Goal: Information Seeking & Learning: Compare options

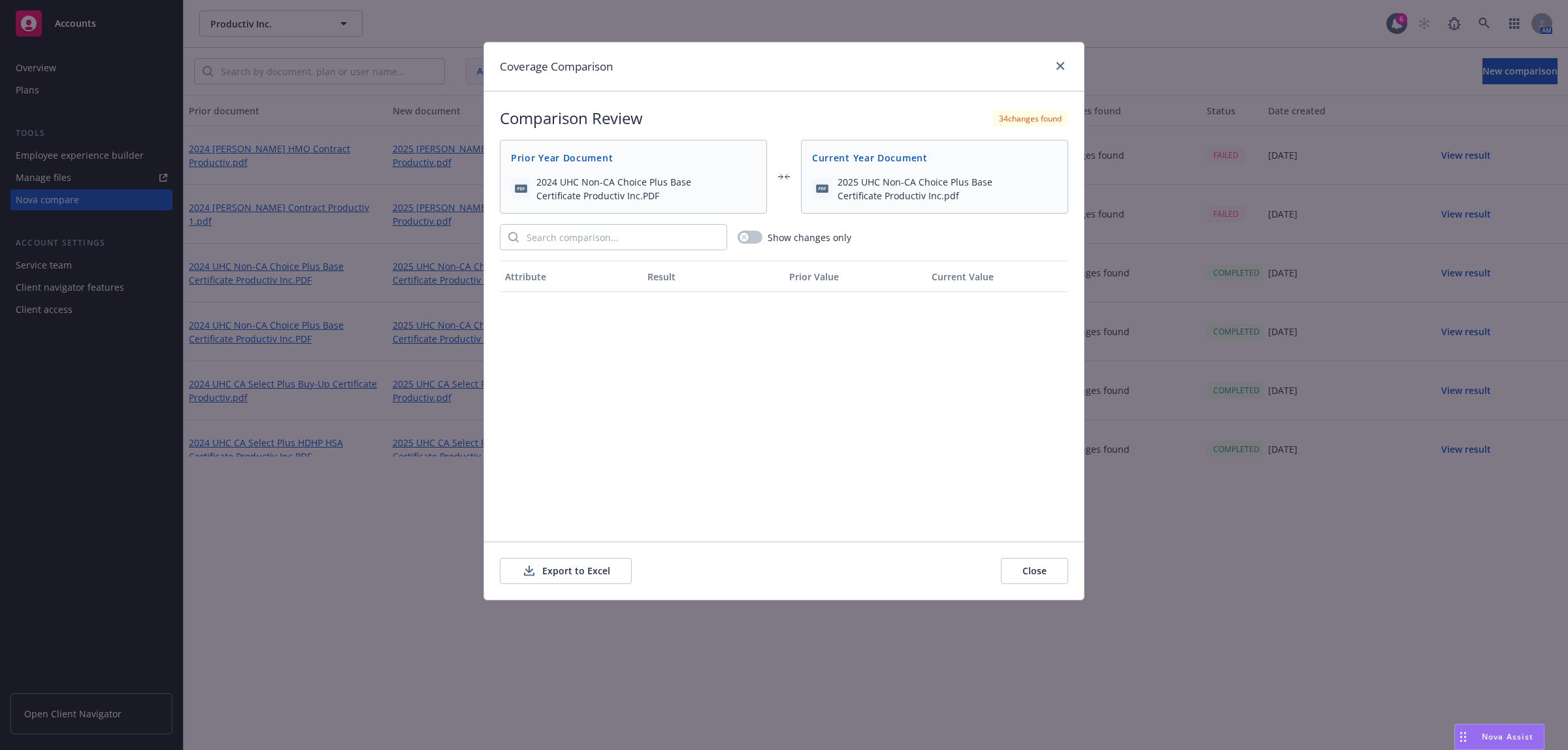
scroll to position [217, 0]
click at [1026, 580] on button "Close" at bounding box center [1034, 571] width 67 height 26
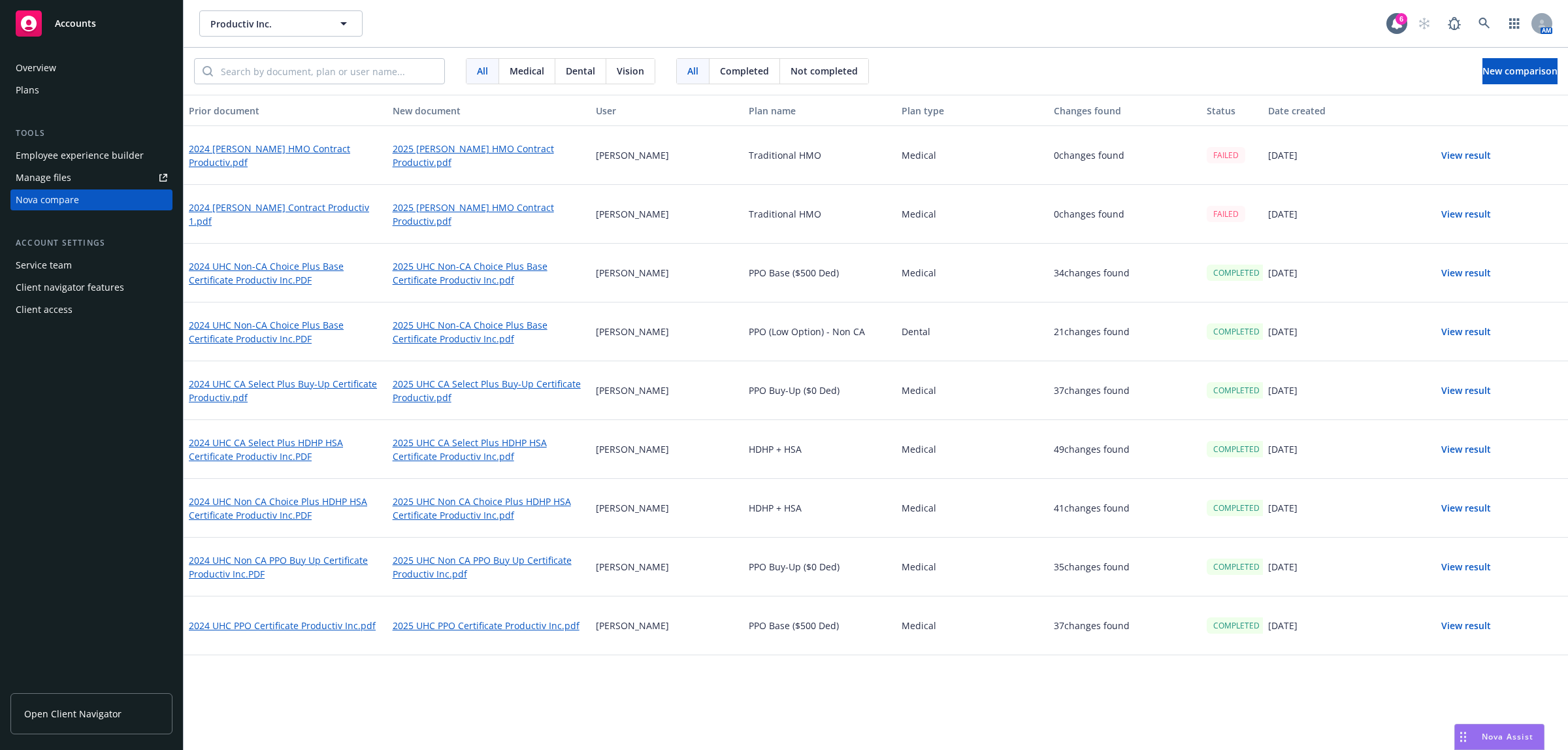
click at [1451, 208] on button "View result" at bounding box center [1466, 214] width 92 height 26
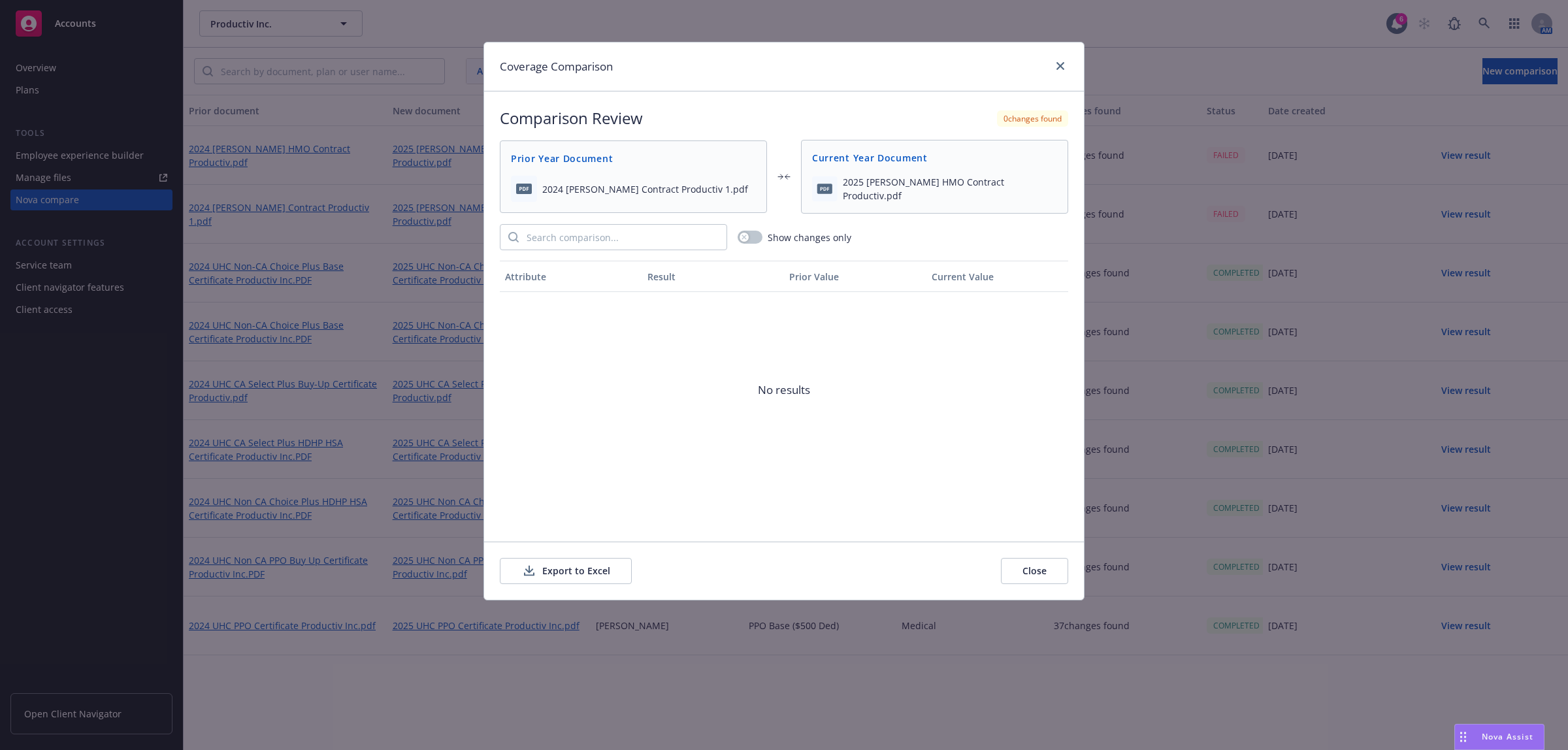
click at [1050, 567] on button "Close" at bounding box center [1034, 571] width 67 height 26
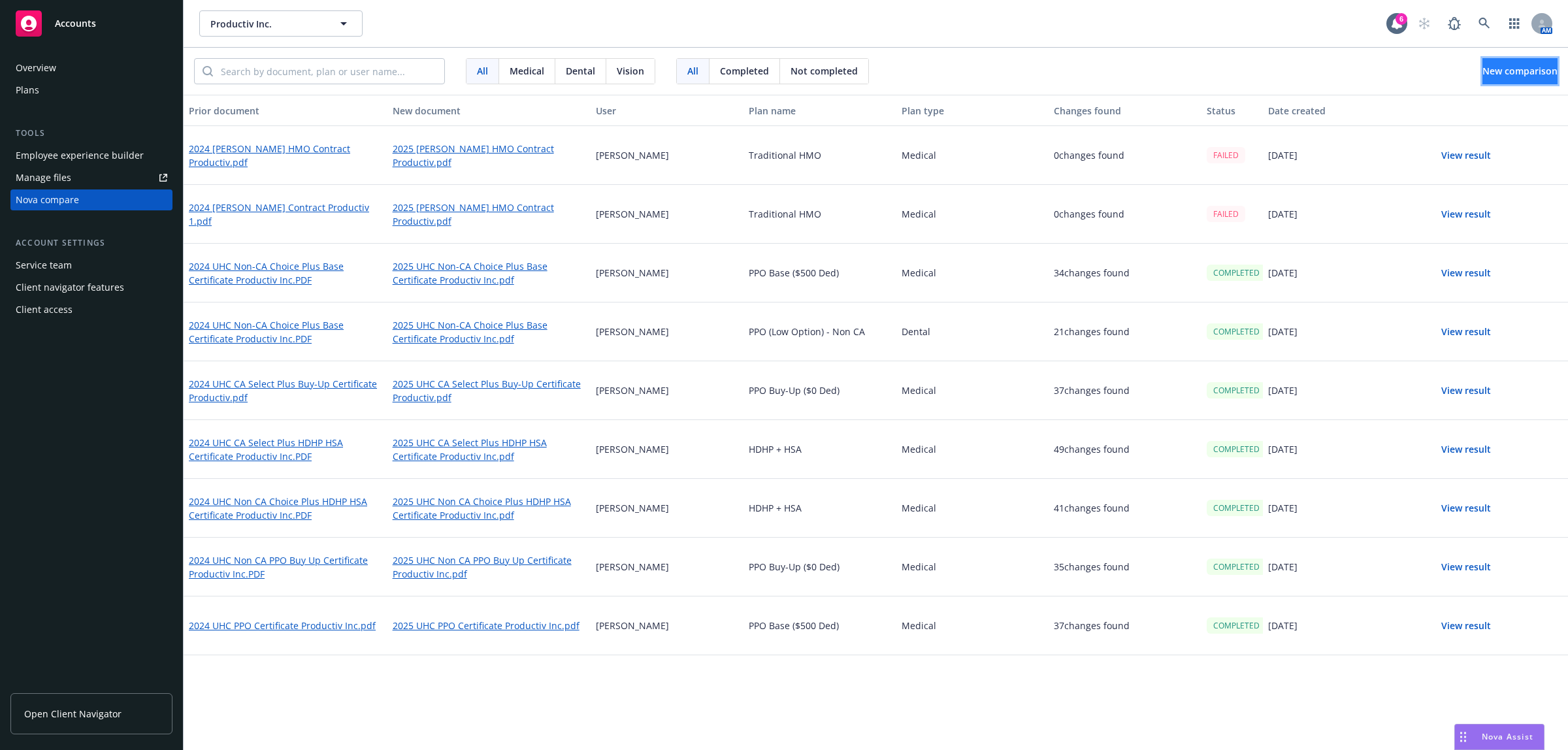
click at [1494, 70] on span "New comparison" at bounding box center [1520, 70] width 75 height 13
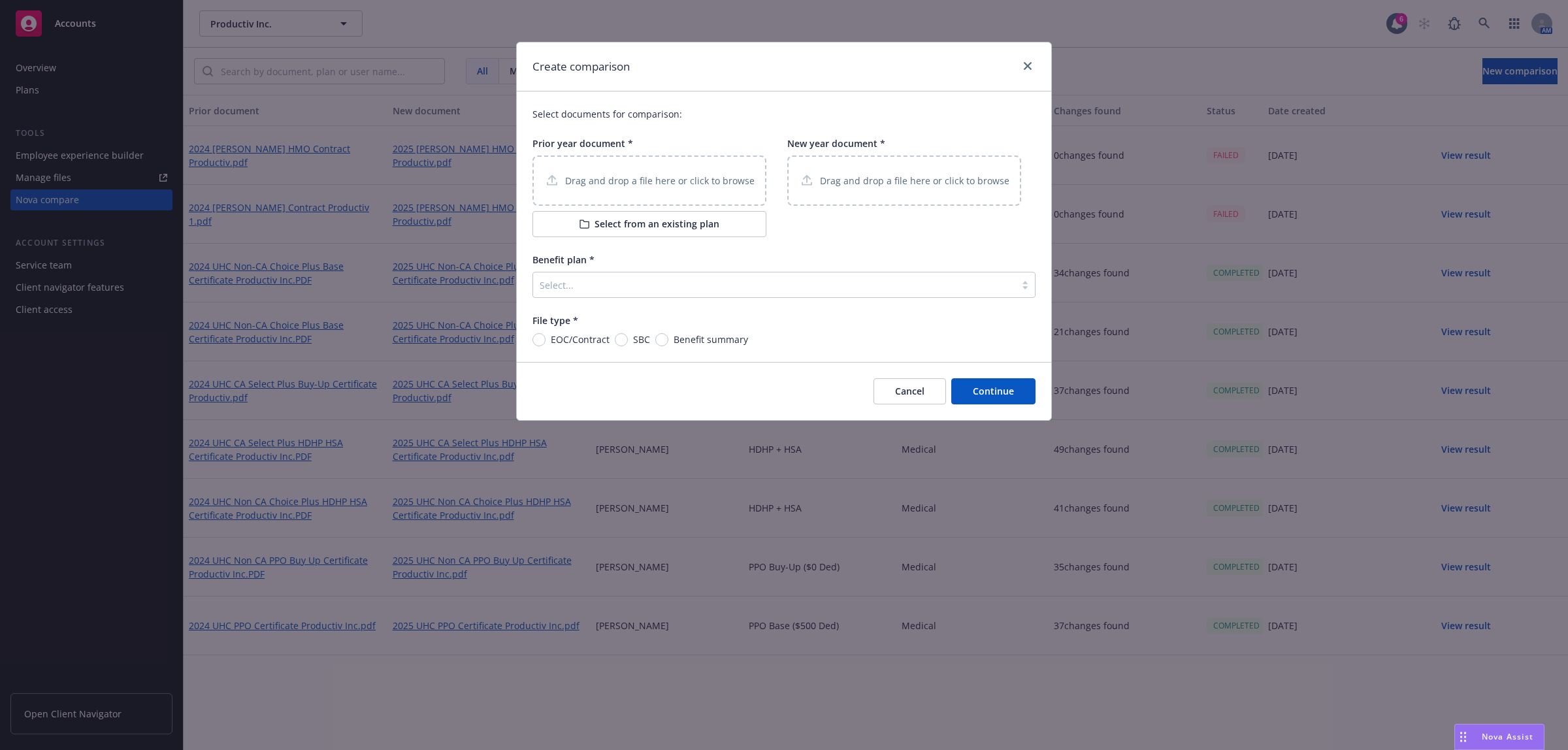
click at [555, 223] on button "Select from an existing plan" at bounding box center [649, 223] width 234 height 26
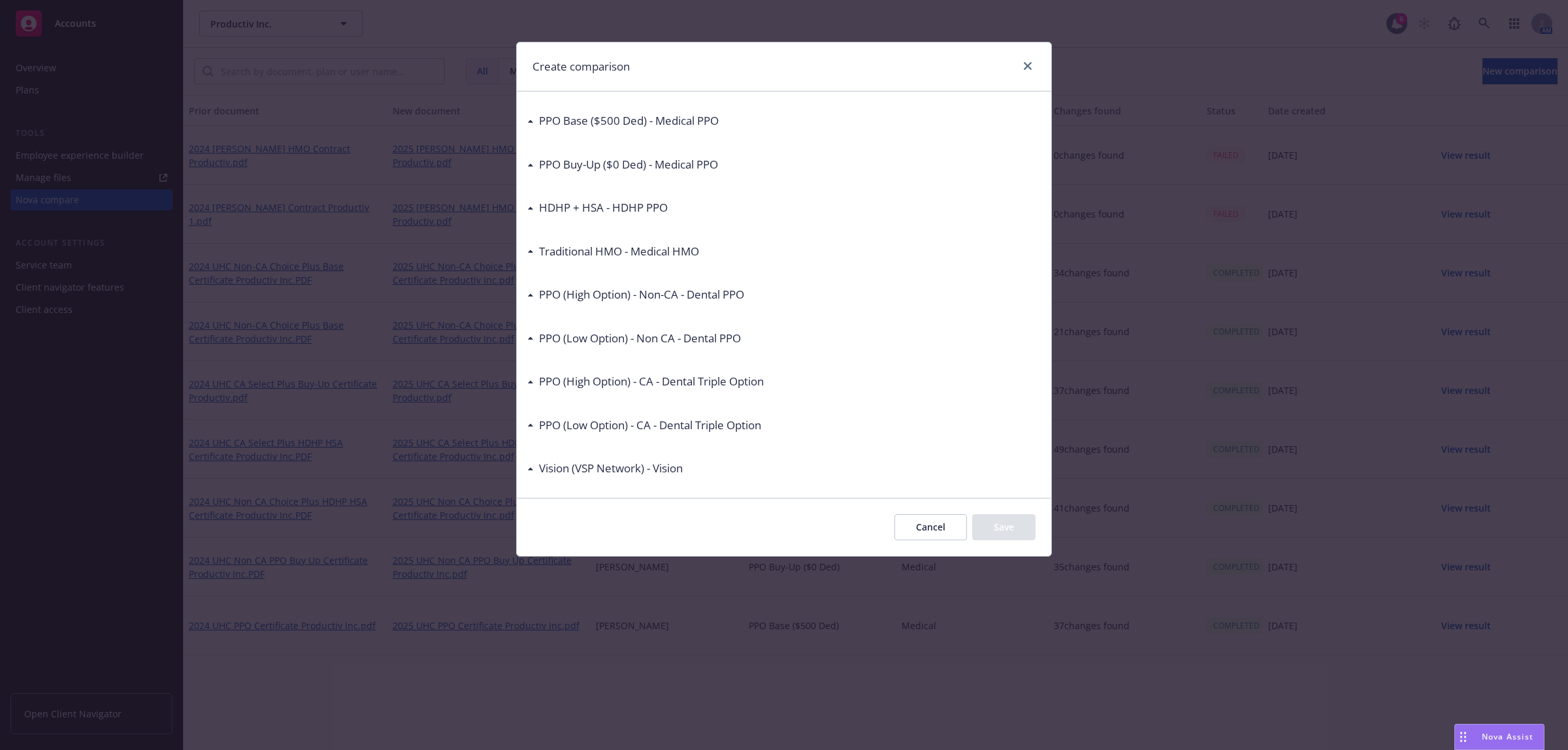
click at [533, 250] on icon at bounding box center [530, 251] width 7 height 3
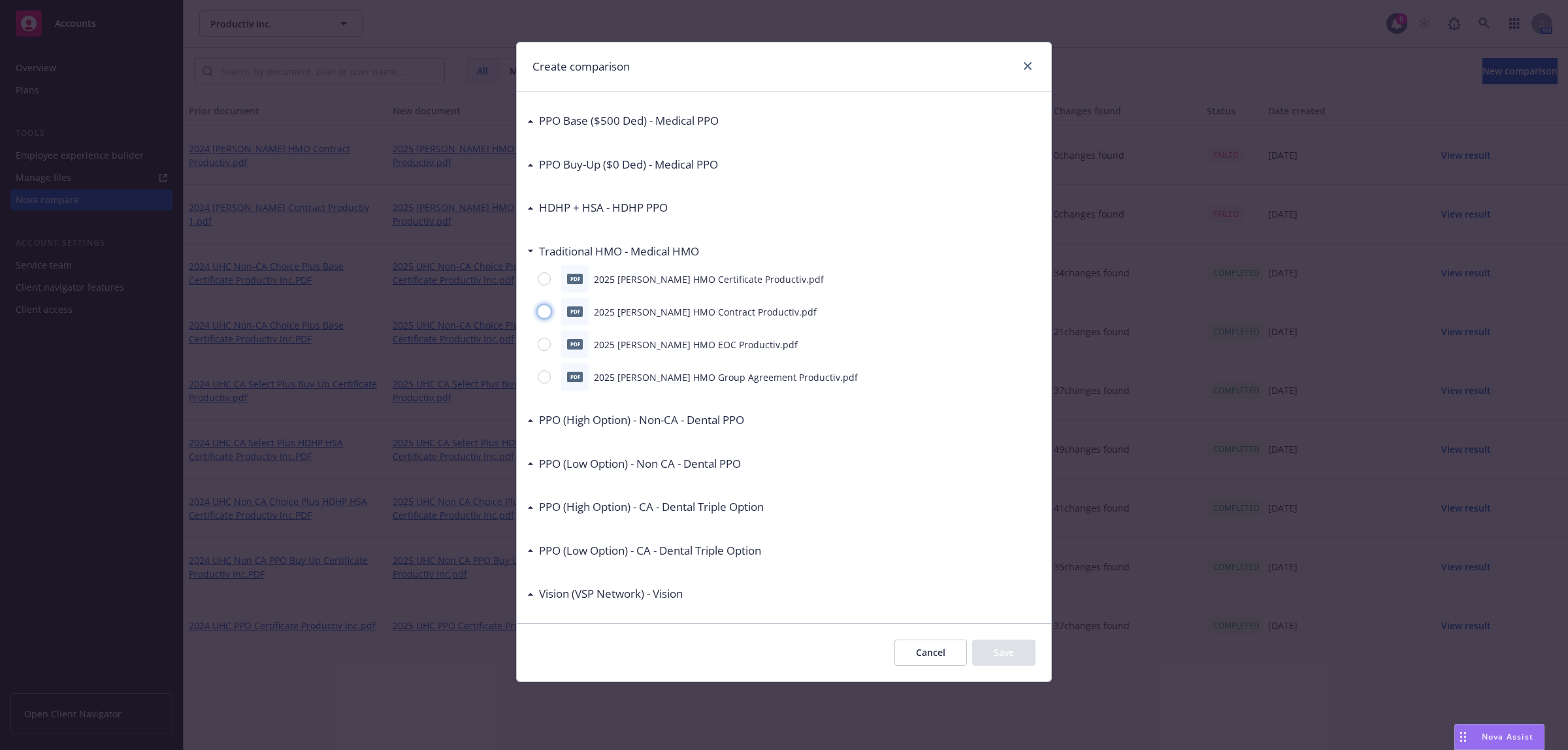
click at [542, 314] on input "radio" at bounding box center [544, 312] width 13 height 13
radio input "true"
click at [986, 654] on button "Save" at bounding box center [1004, 652] width 64 height 26
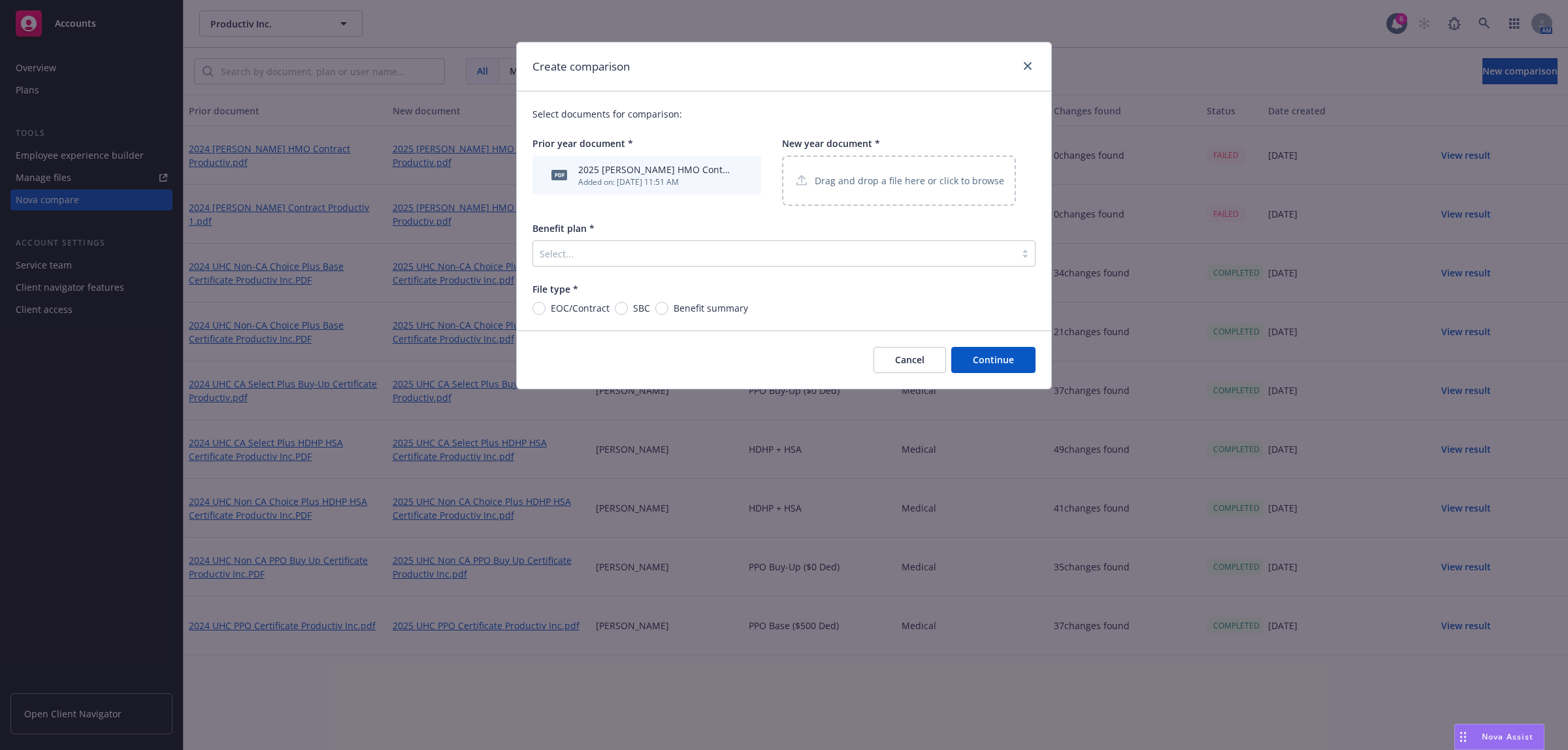
click at [964, 172] on div "Drag and drop a file here or click to browse" at bounding box center [899, 180] width 211 height 16
click at [931, 363] on button "Cancel" at bounding box center [909, 359] width 72 height 26
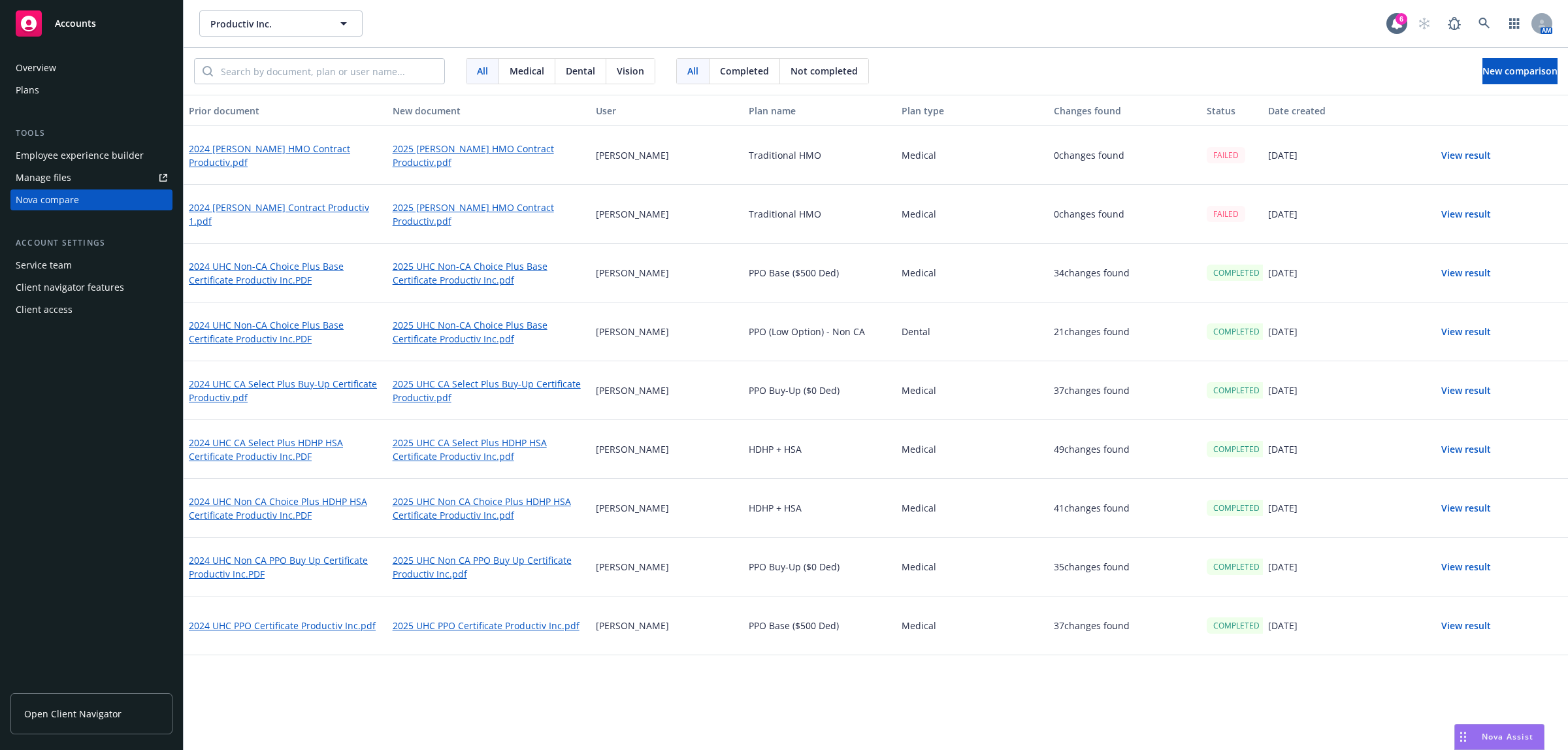
click at [531, 75] on span "Medical" at bounding box center [526, 71] width 35 height 14
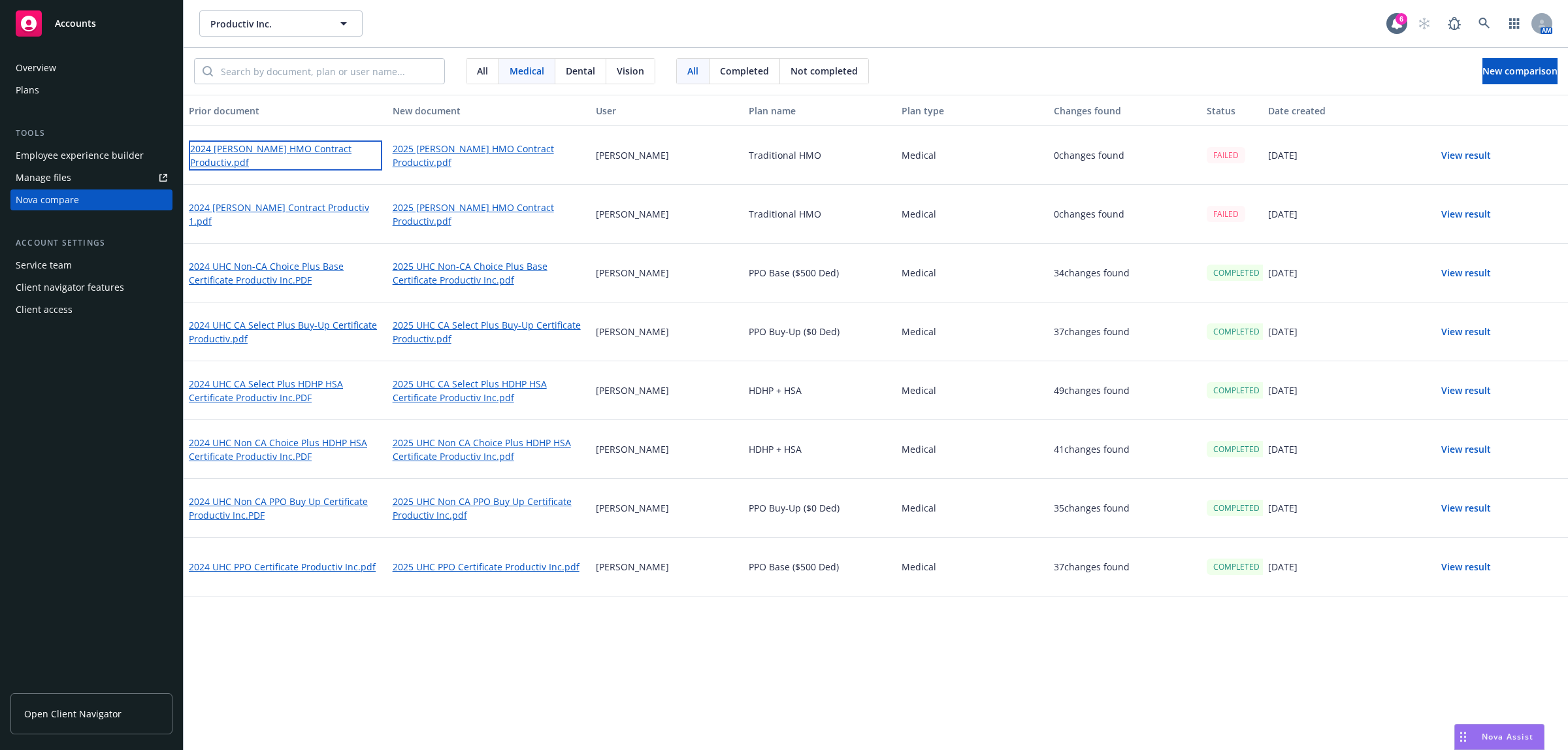
click at [213, 152] on link "2024 [PERSON_NAME] HMO Contract Productiv.pdf" at bounding box center [285, 155] width 194 height 30
click at [1482, 72] on span "New comparison" at bounding box center [1520, 70] width 75 height 13
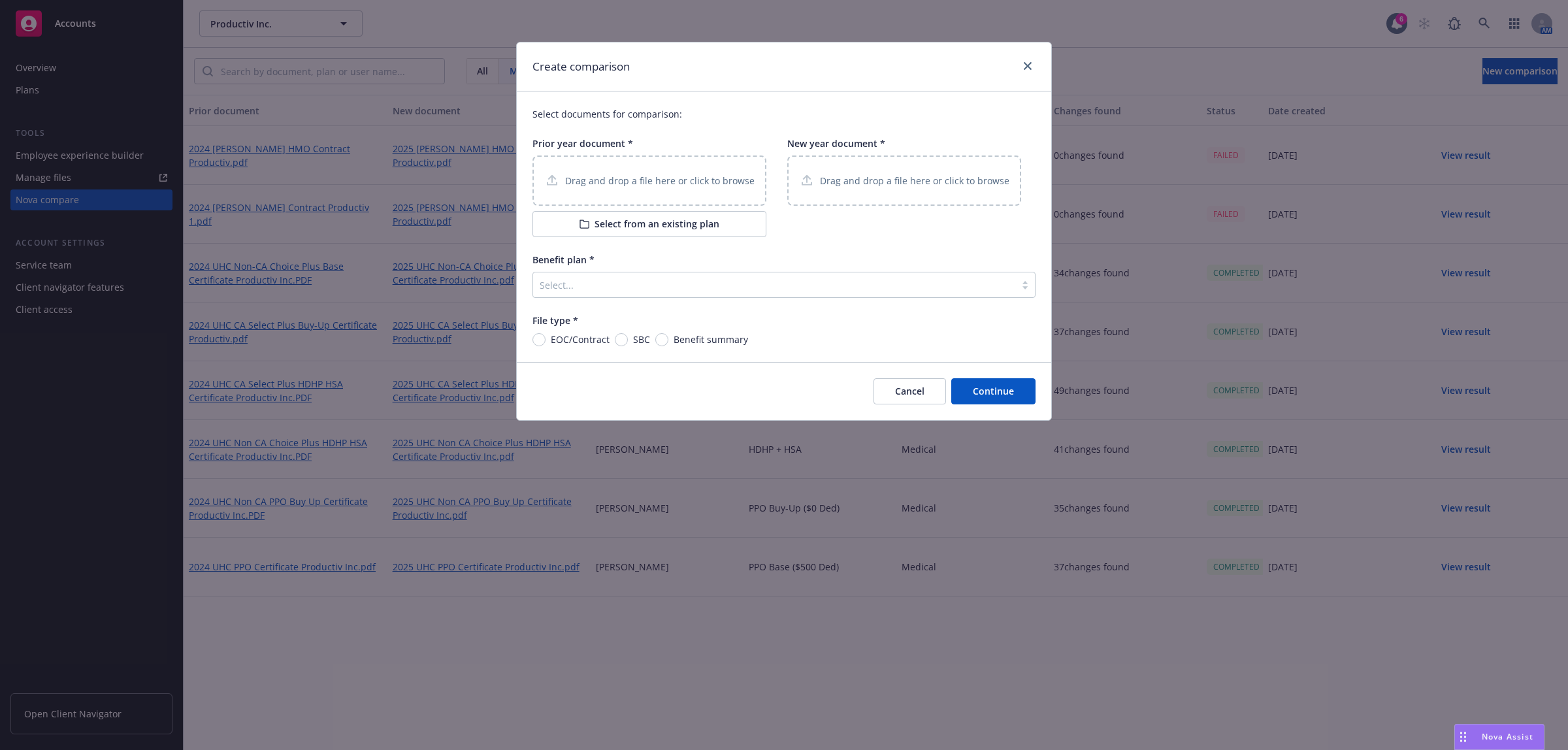
click at [604, 226] on button "Select from an existing plan" at bounding box center [649, 223] width 234 height 26
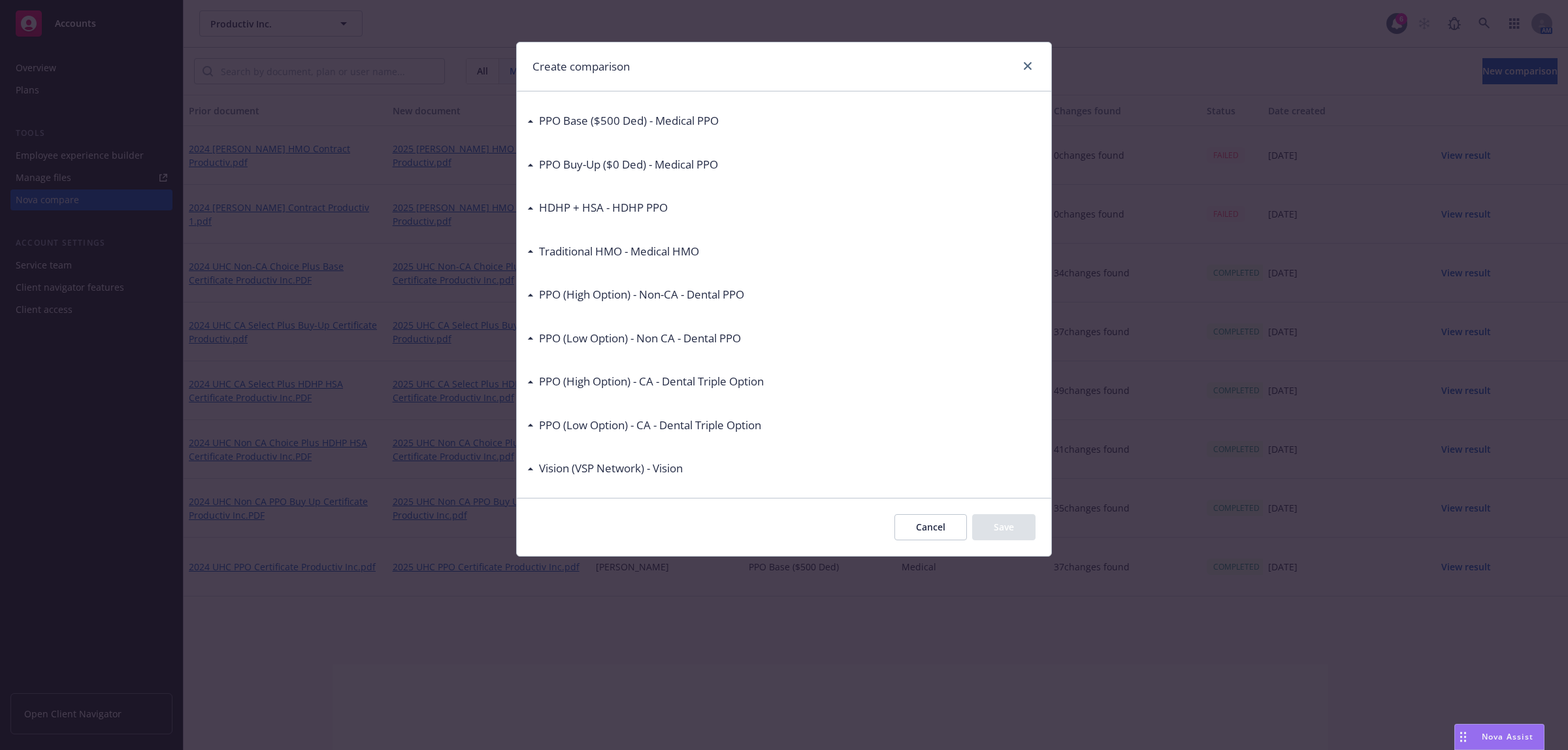
click at [530, 250] on icon at bounding box center [530, 251] width 7 height 3
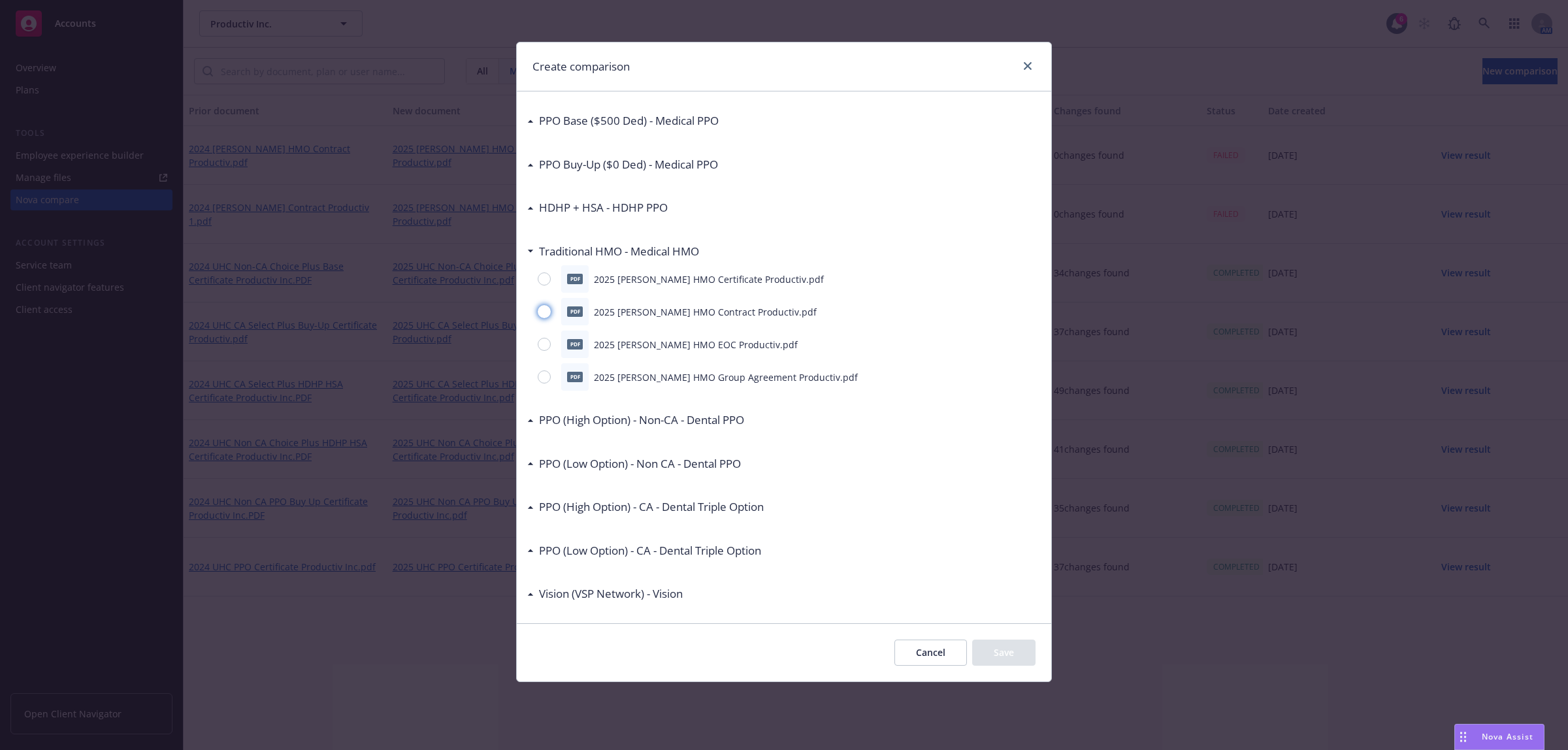
click at [549, 307] on input "radio" at bounding box center [544, 312] width 13 height 13
radio input "true"
click at [1017, 658] on button "Save" at bounding box center [1004, 652] width 64 height 26
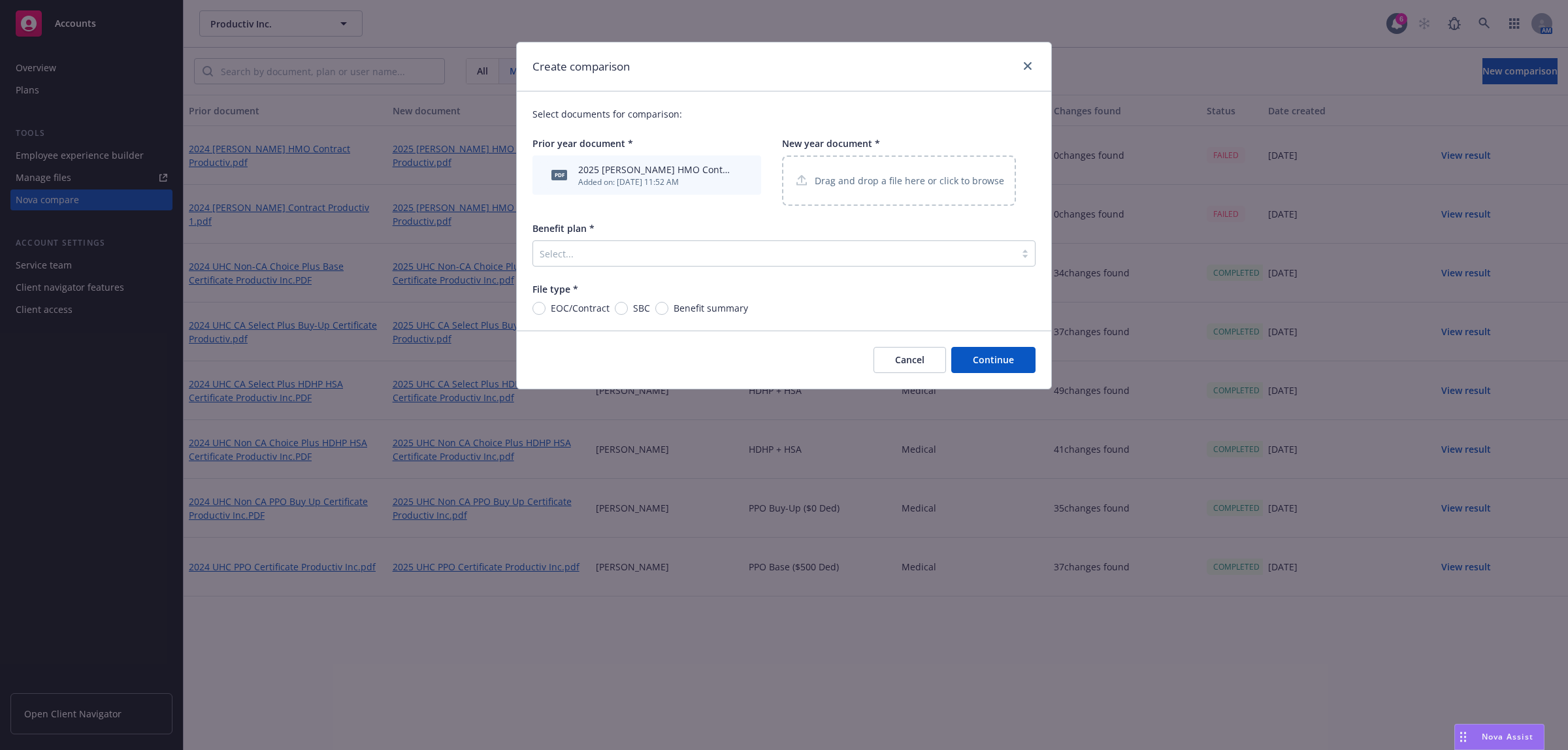
click at [827, 161] on div "Drag and drop a file here or click to browse" at bounding box center [899, 180] width 234 height 50
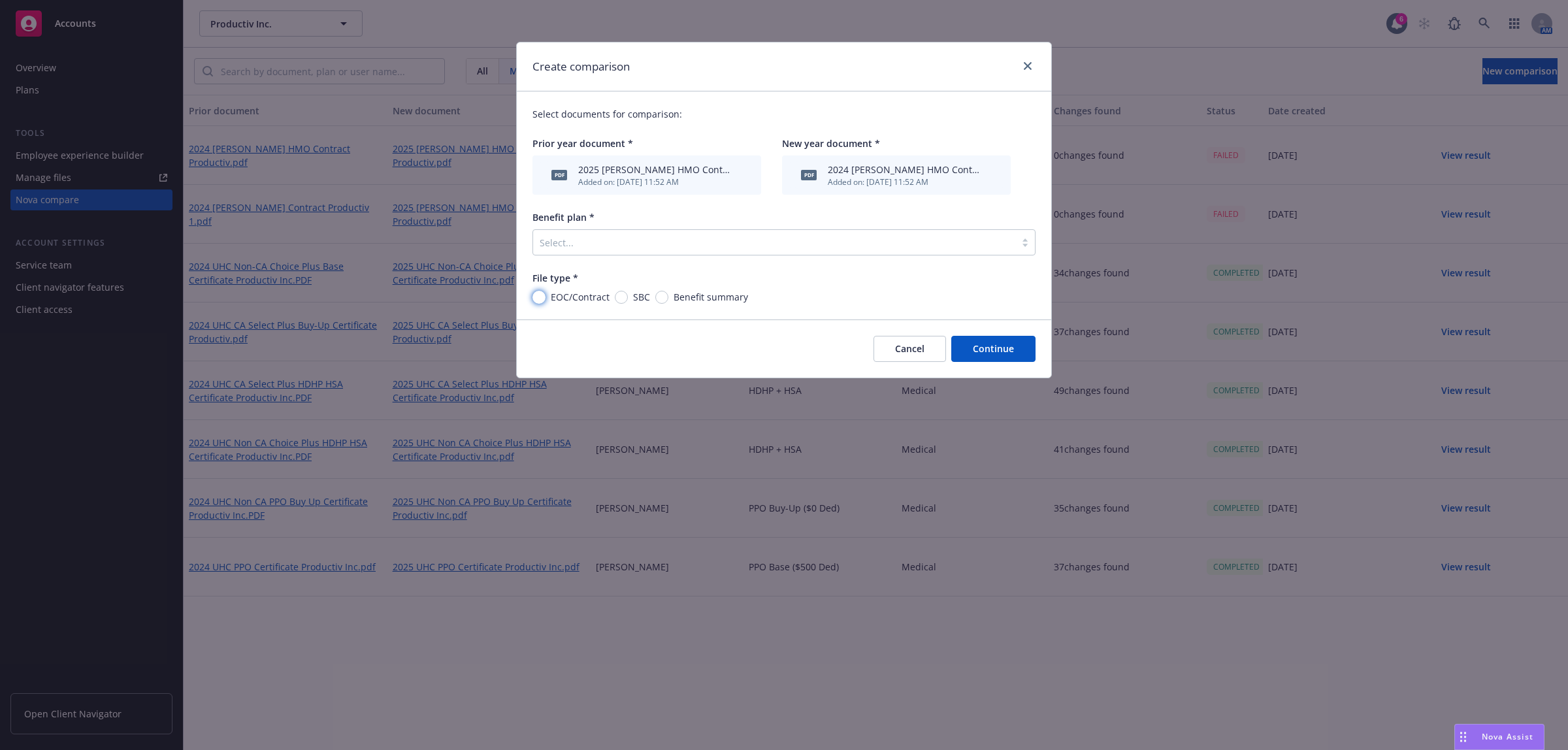
click at [540, 297] on input "EOC/Contract" at bounding box center [539, 297] width 13 height 13
radio input "true"
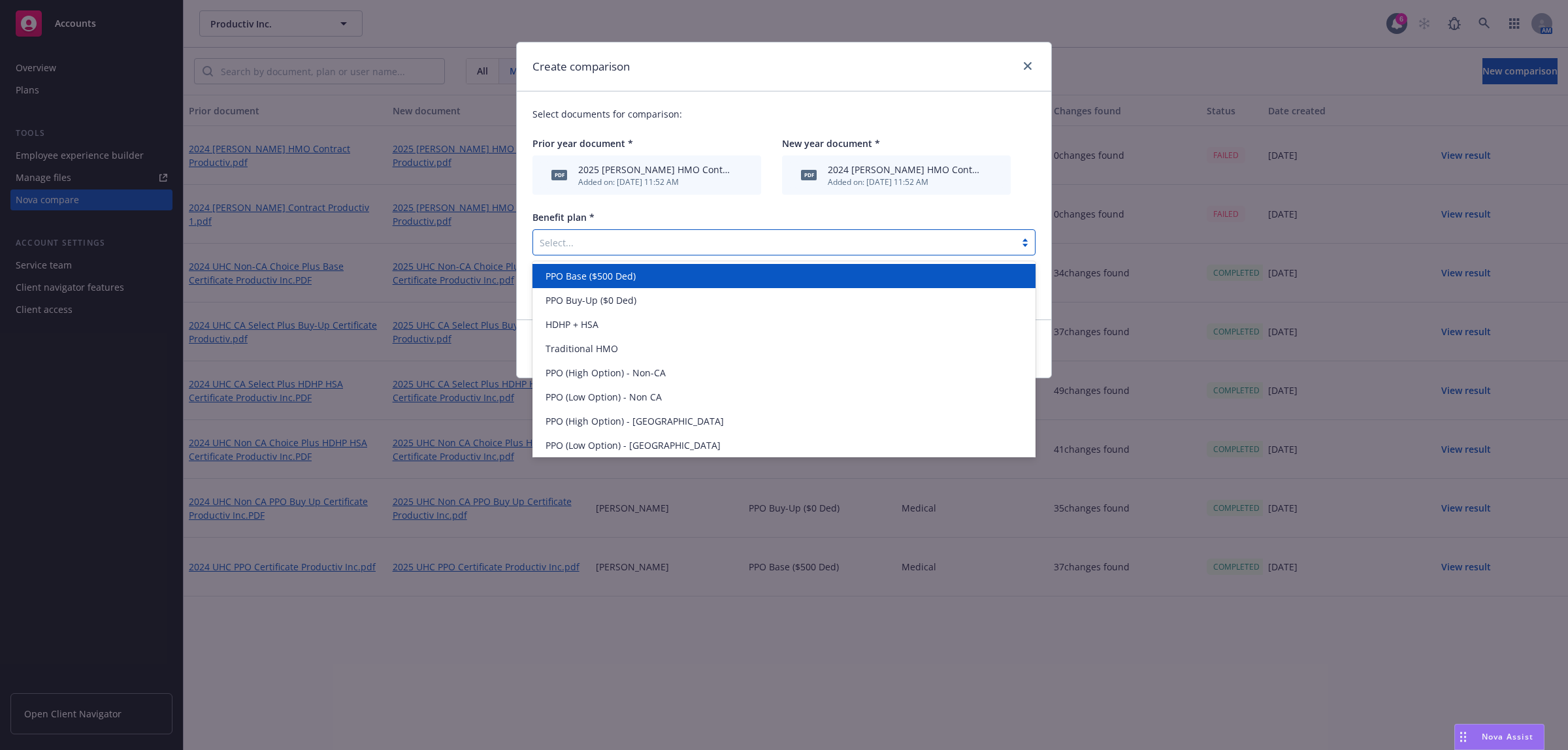
click at [566, 237] on div at bounding box center [774, 242] width 469 height 16
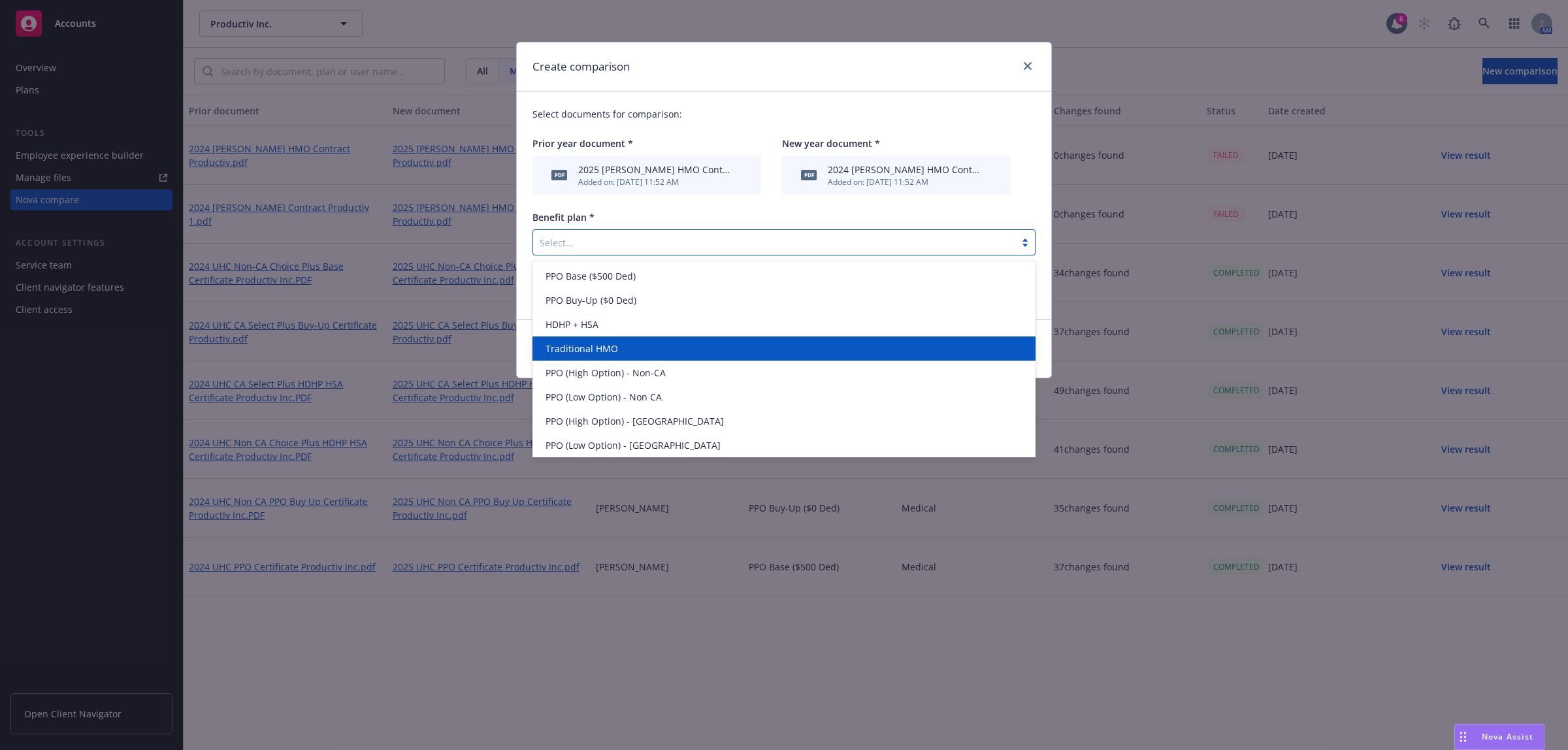
click at [643, 345] on div "Traditional HMO" at bounding box center [784, 348] width 487 height 14
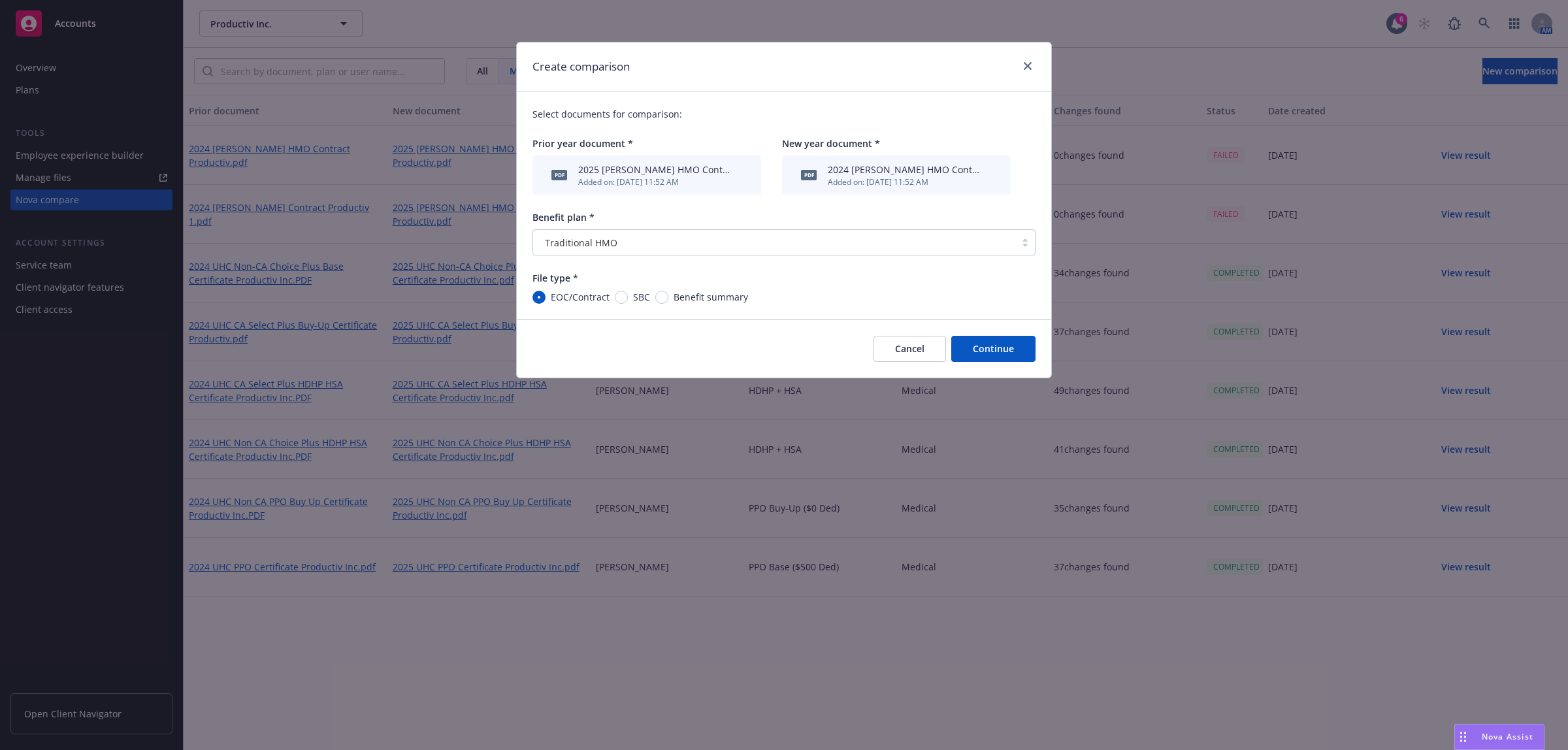
click at [979, 355] on button "Continue" at bounding box center [993, 348] width 84 height 26
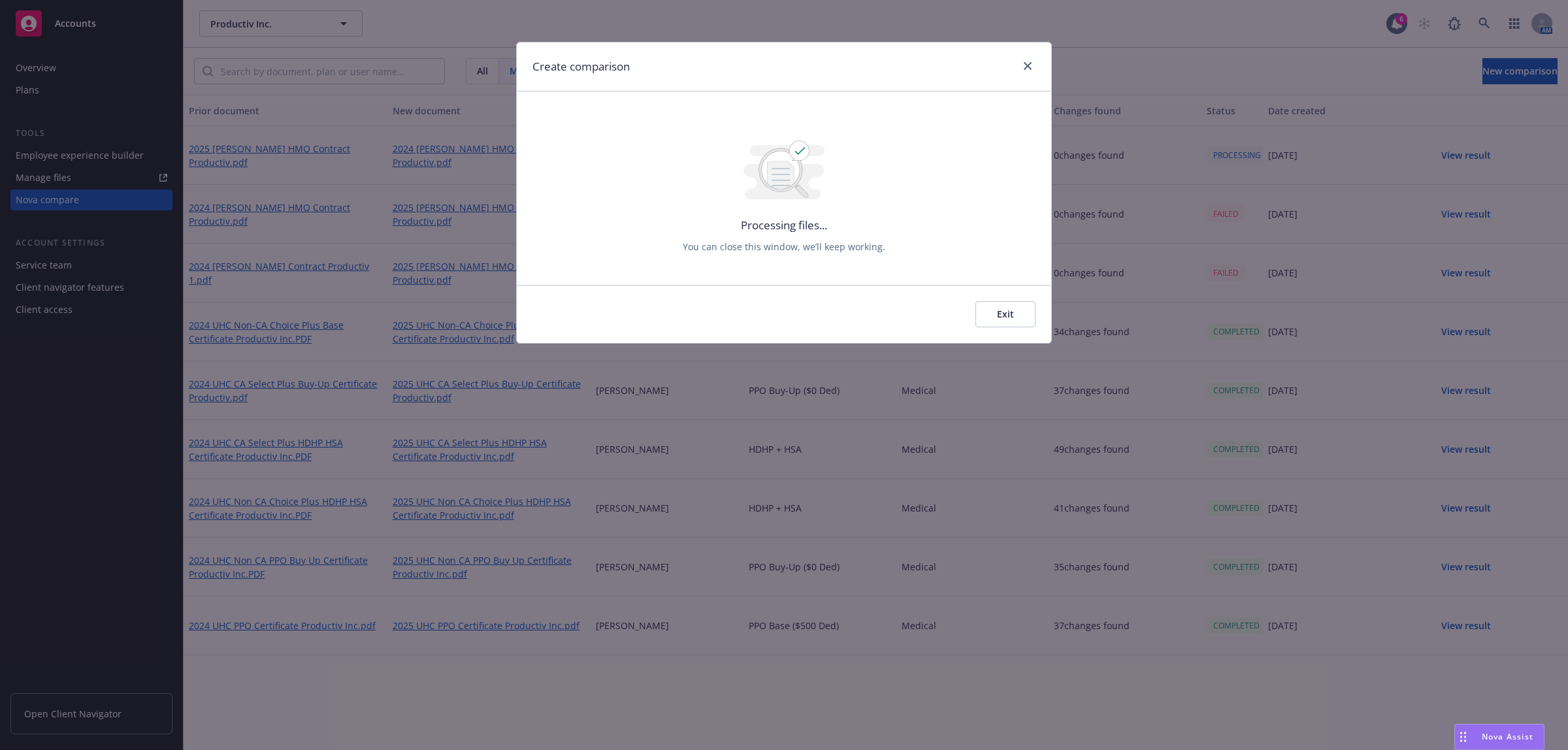
click at [1024, 306] on button "Exit" at bounding box center [1005, 314] width 60 height 26
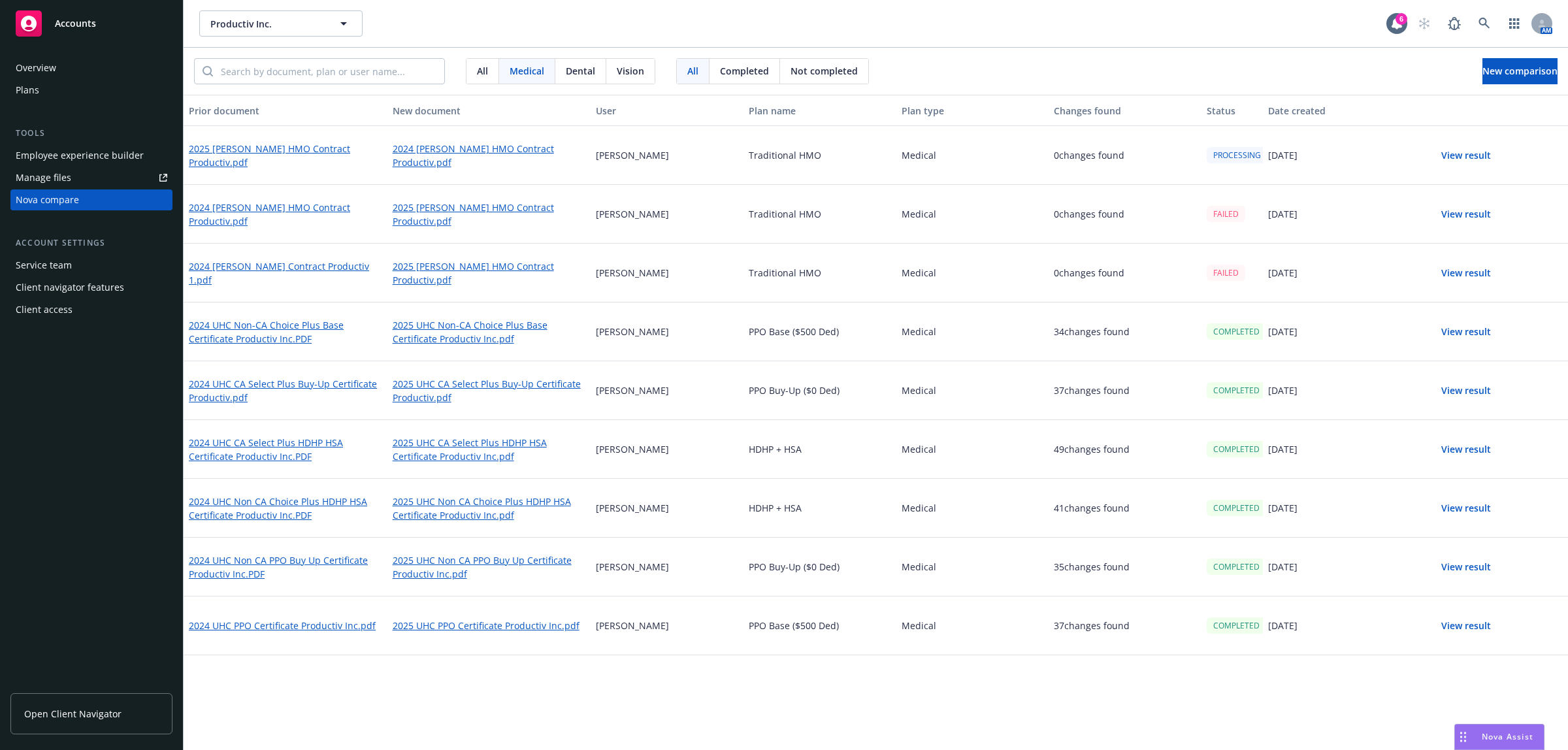
click at [1479, 510] on button "View result" at bounding box center [1466, 508] width 92 height 26
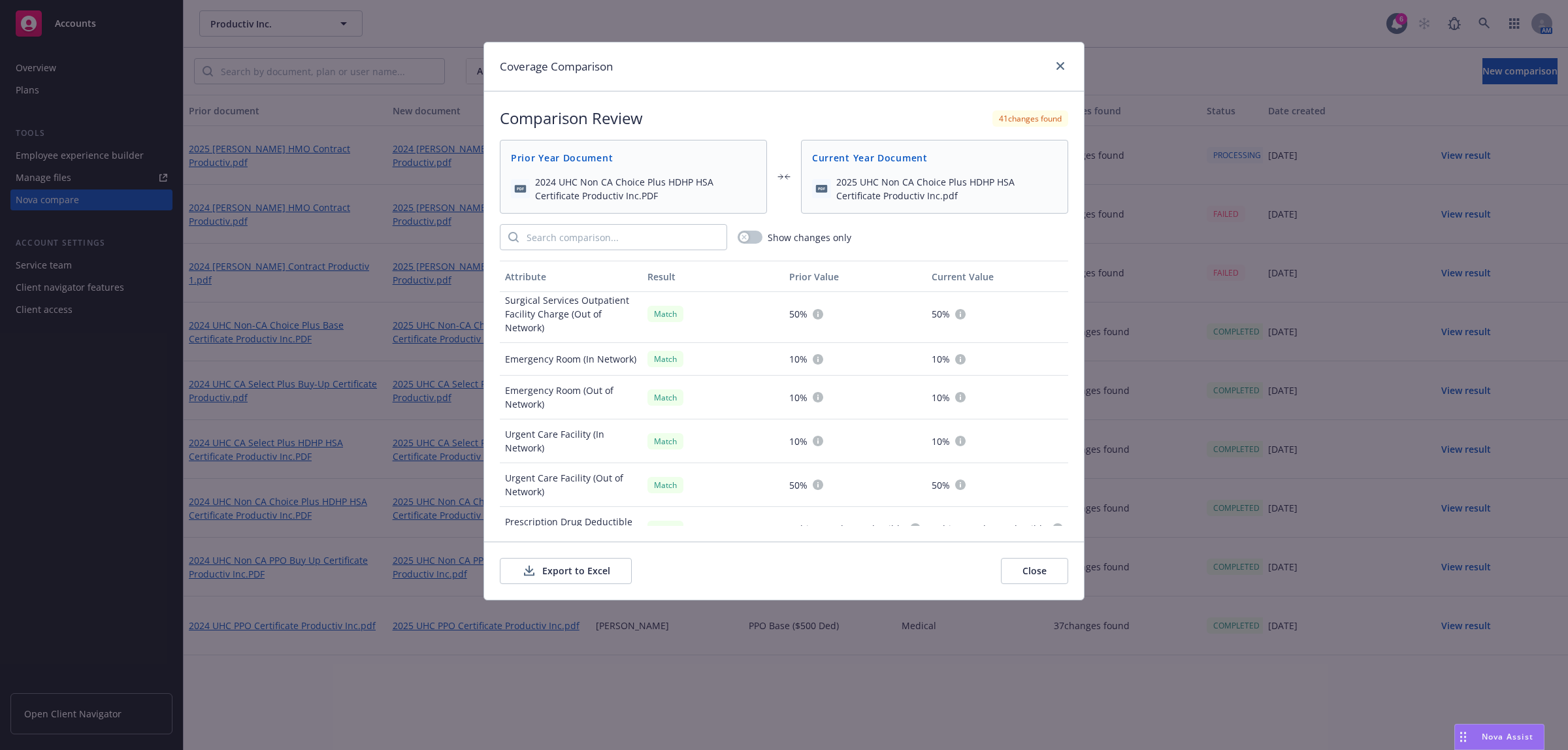
scroll to position [1304, 0]
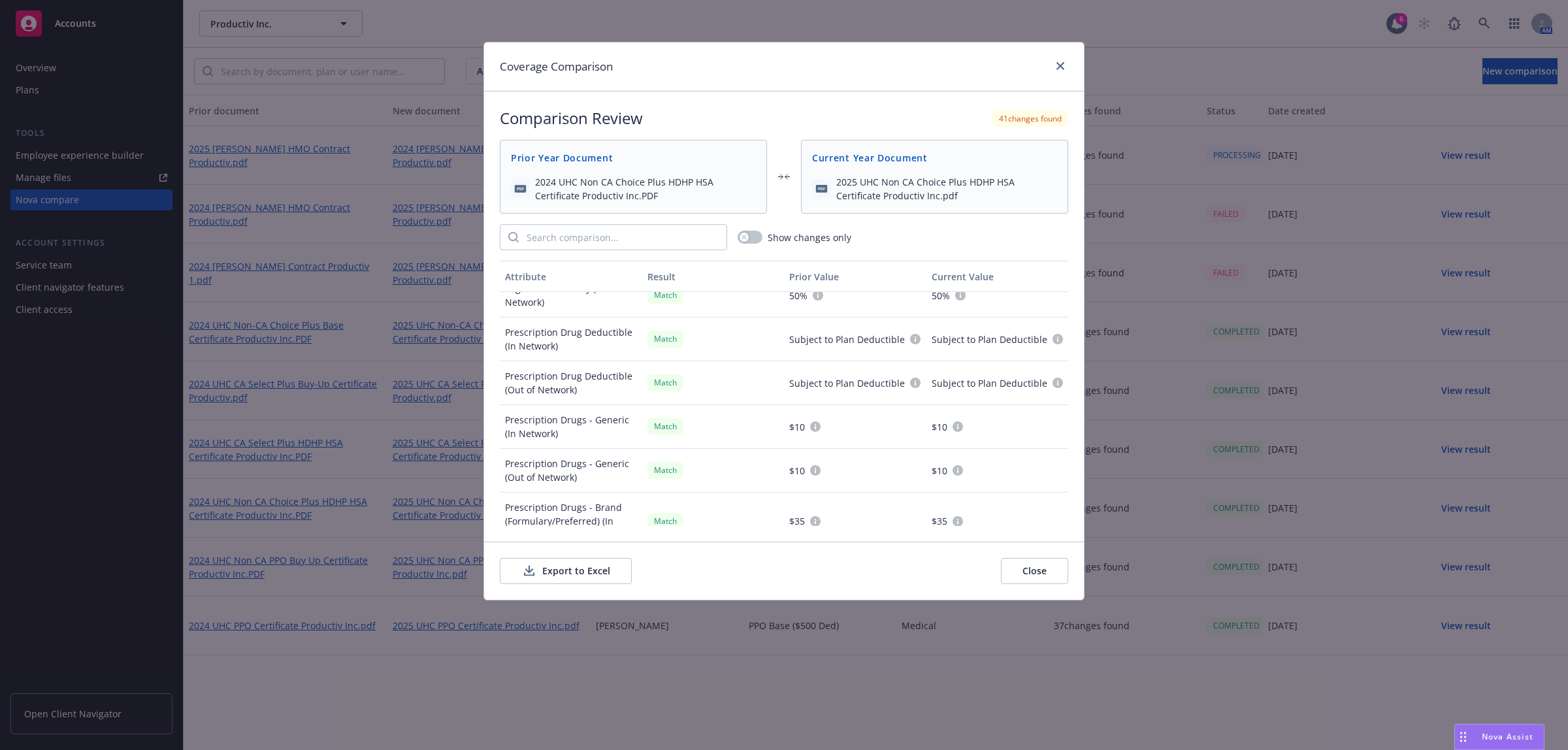
click at [552, 574] on button "Export to Excel" at bounding box center [566, 571] width 132 height 26
